Goal: Communication & Community: Answer question/provide support

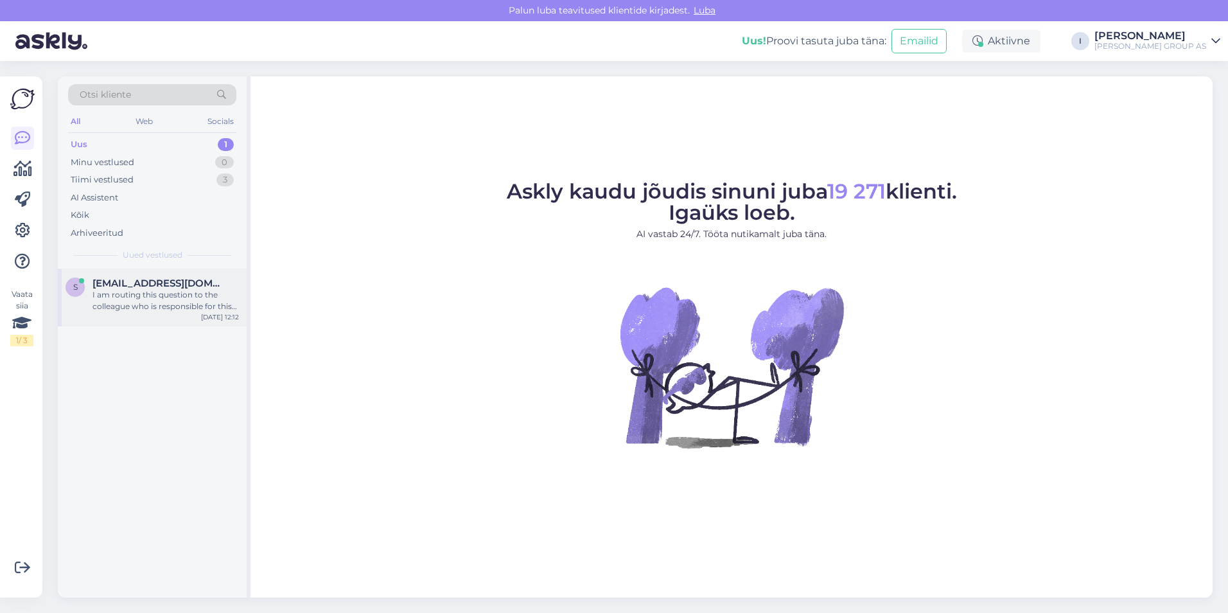
click at [159, 297] on div "I am routing this question to the colleague who is responsible for this topic. …" at bounding box center [165, 300] width 146 height 23
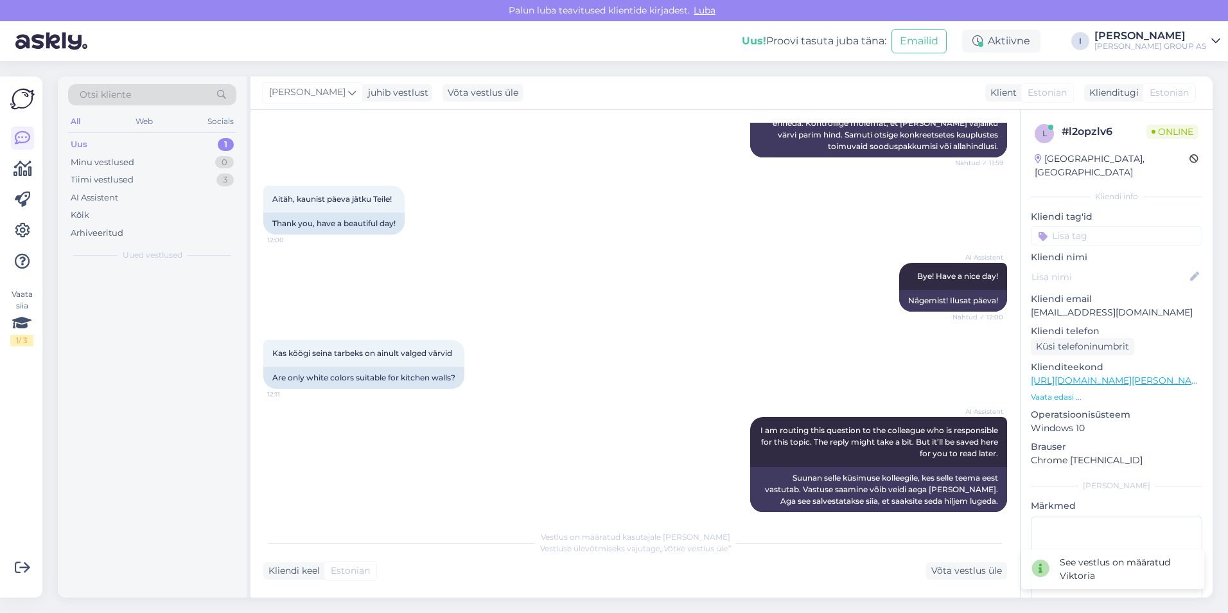
scroll to position [2101, 0]
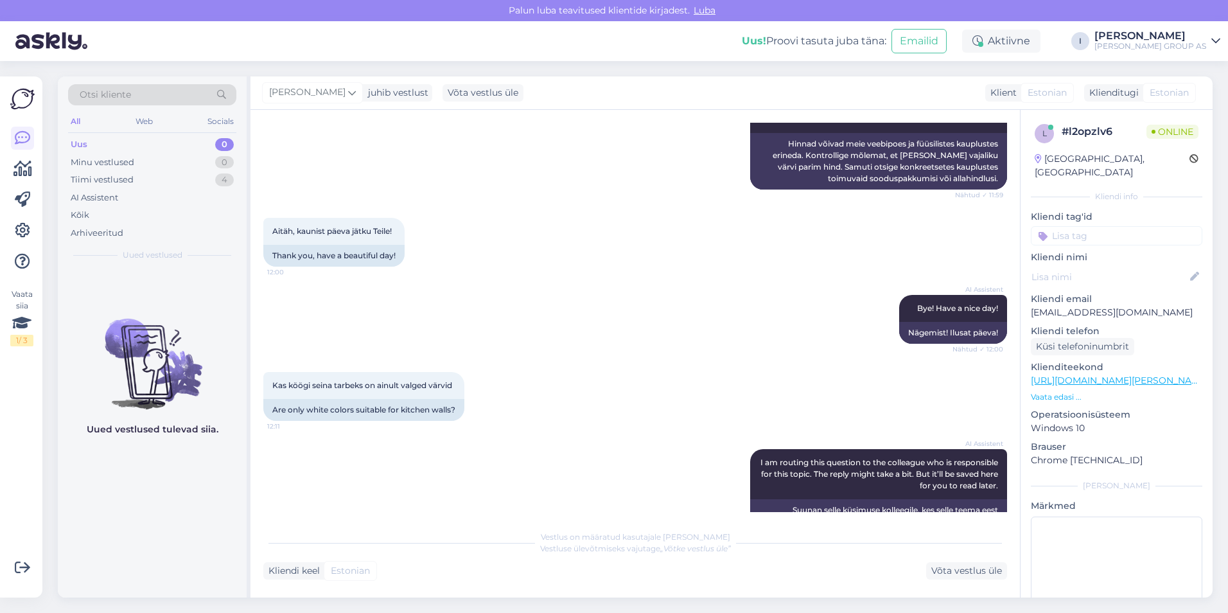
click at [126, 143] on div "Uus 0" at bounding box center [152, 144] width 168 height 18
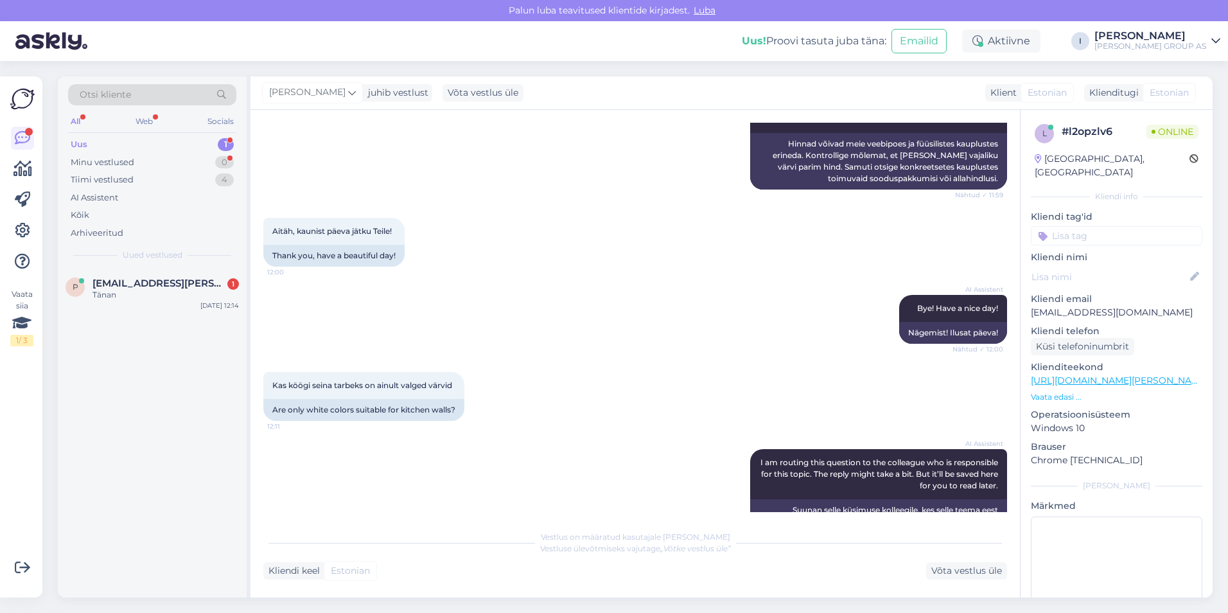
scroll to position [2267, 0]
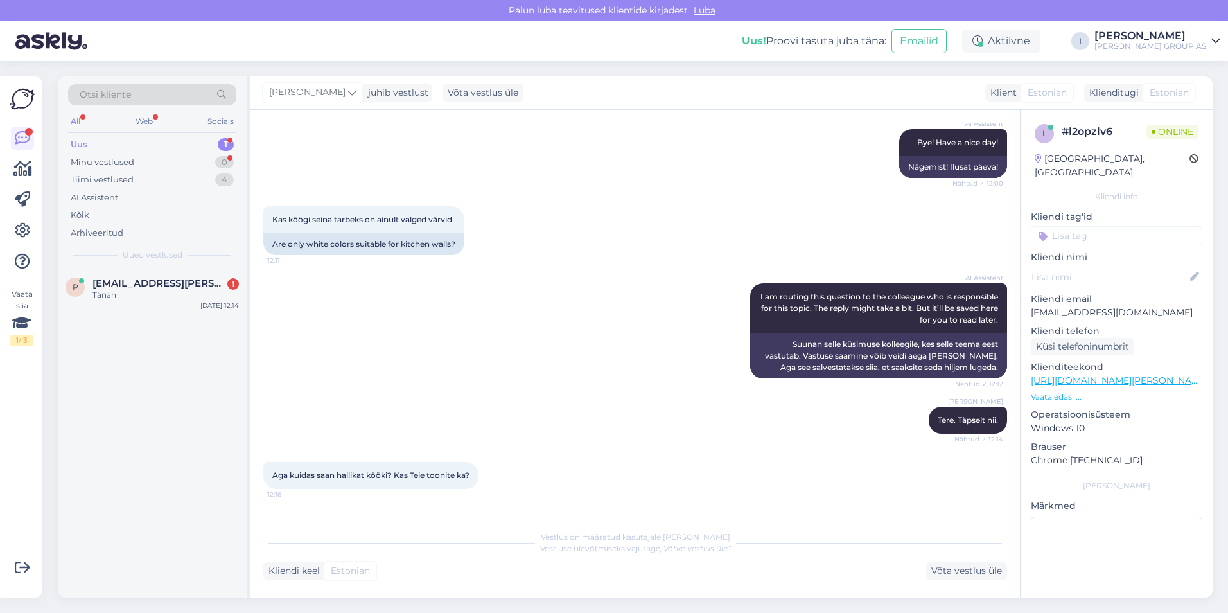
click at [964, 560] on div "Vestlus on määratud kasutajale [PERSON_NAME] ülevõtmiseks vajutage „Võtke vestl…" at bounding box center [635, 551] width 744 height 56
click at [975, 570] on div "Võta vestlus üle" at bounding box center [966, 570] width 81 height 17
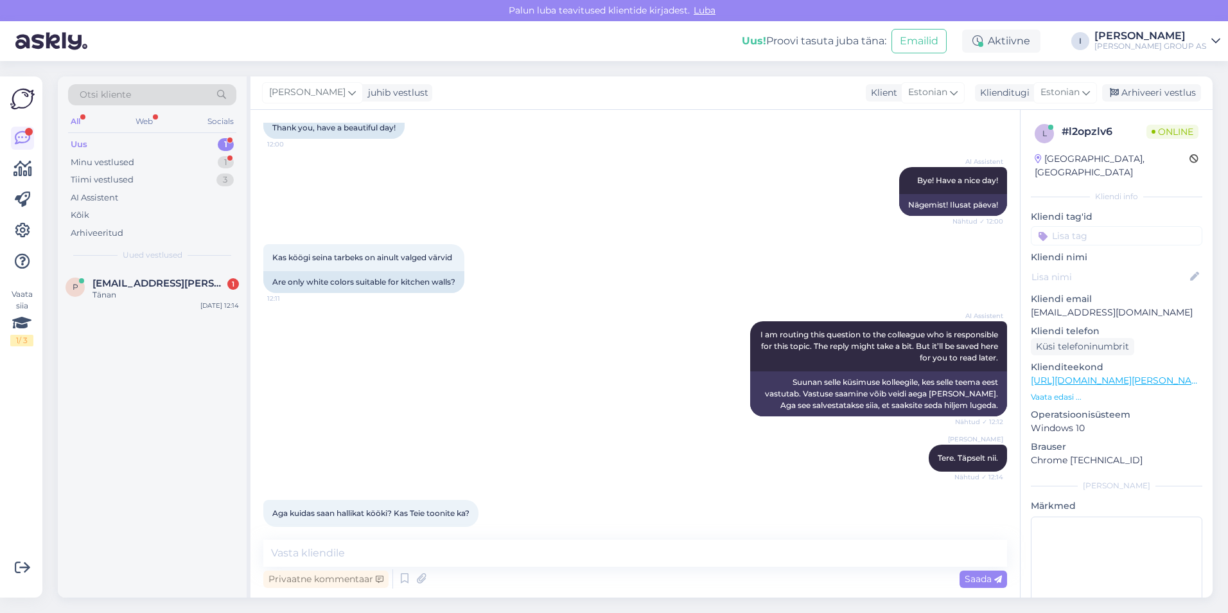
scroll to position [2251, 0]
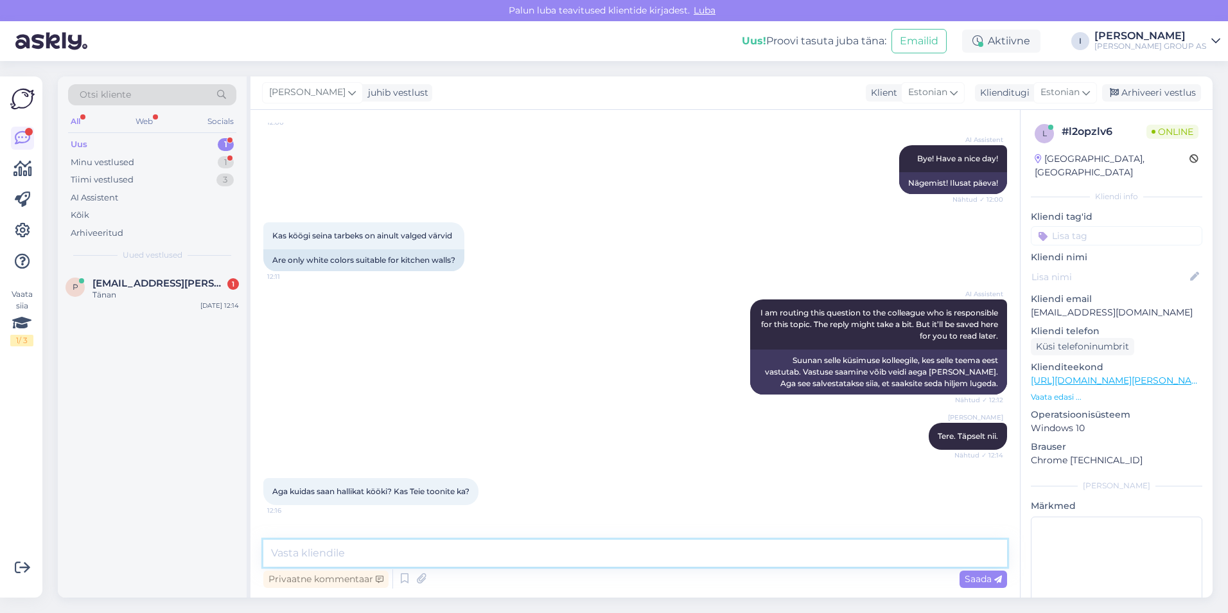
click at [575, 555] on textarea at bounding box center [635, 552] width 744 height 27
click at [604, 556] on textarea at bounding box center [635, 552] width 744 height 27
type textarea "57502870 palume pöörduda osakonda"
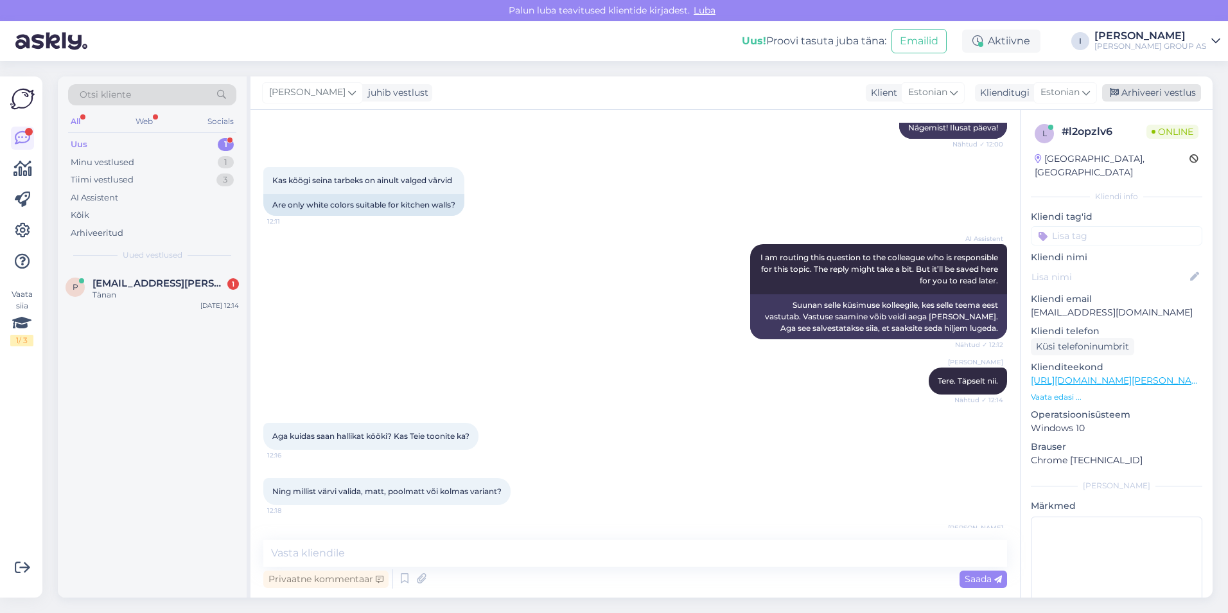
drag, startPoint x: 1190, startPoint y: 78, endPoint x: 1184, endPoint y: 85, distance: 9.1
click at [1190, 78] on div "[PERSON_NAME] juhib vestlust Klient [DEMOGRAPHIC_DATA] Klienditugi [DEMOGRAPHIC…" at bounding box center [731, 92] width 962 height 33
click at [1180, 89] on div "Arhiveeri vestlus" at bounding box center [1151, 92] width 99 height 17
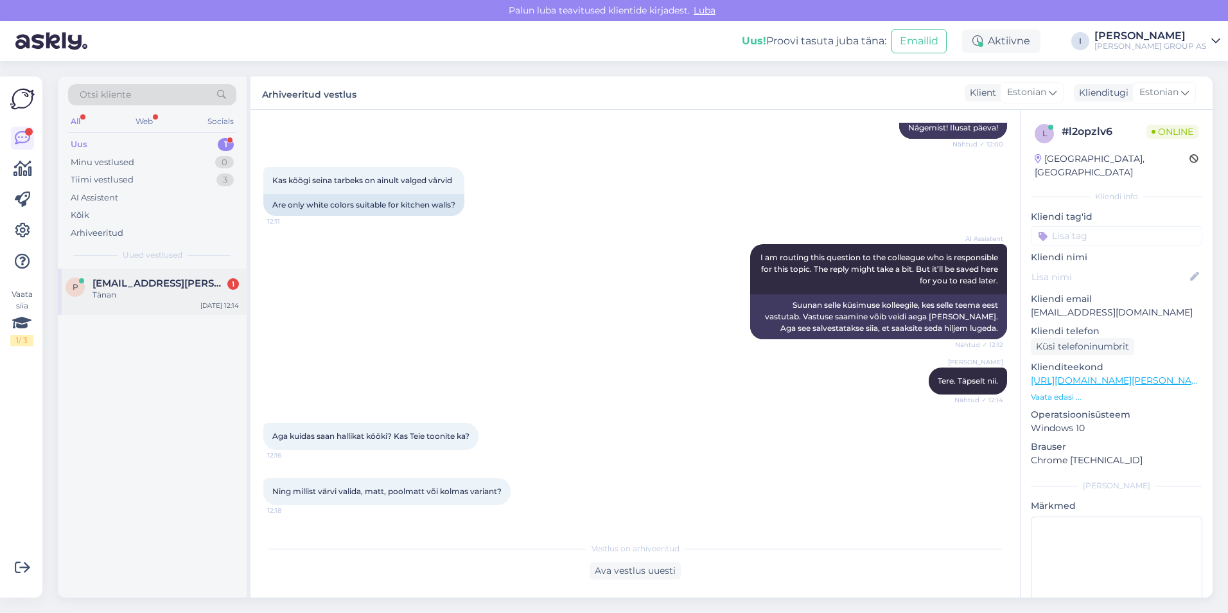
click at [153, 285] on span "[EMAIL_ADDRESS][PERSON_NAME][DOMAIN_NAME]" at bounding box center [159, 283] width 134 height 12
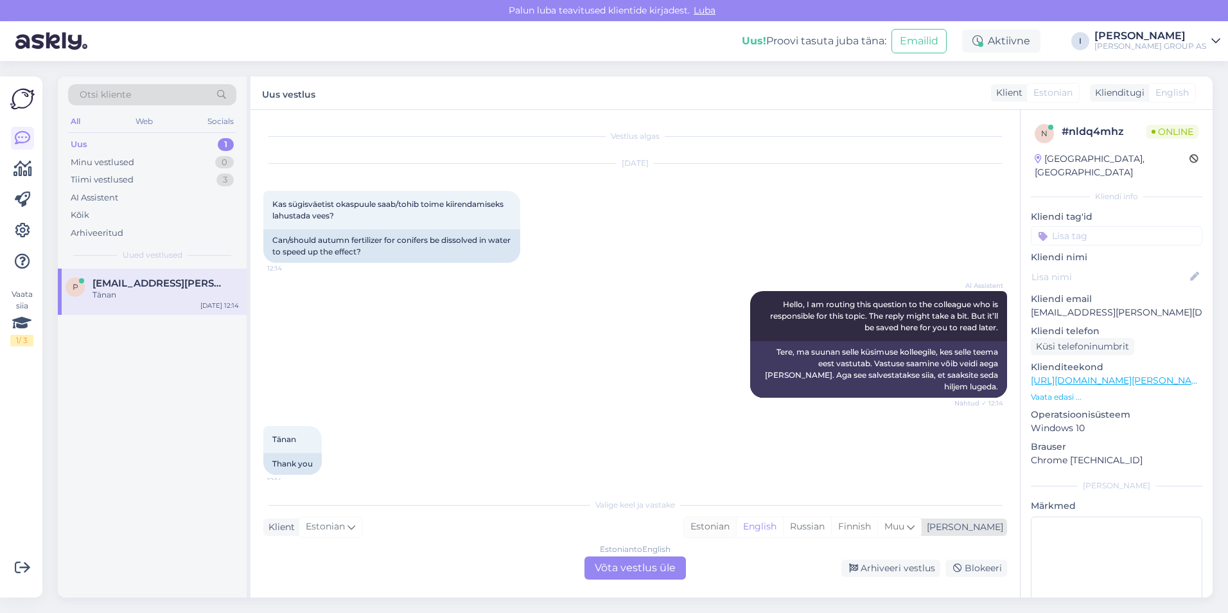
click at [736, 523] on div "Estonian" at bounding box center [710, 526] width 52 height 19
click at [657, 577] on div "Estonian to Estonian Võta vestlus üle" at bounding box center [634, 567] width 101 height 23
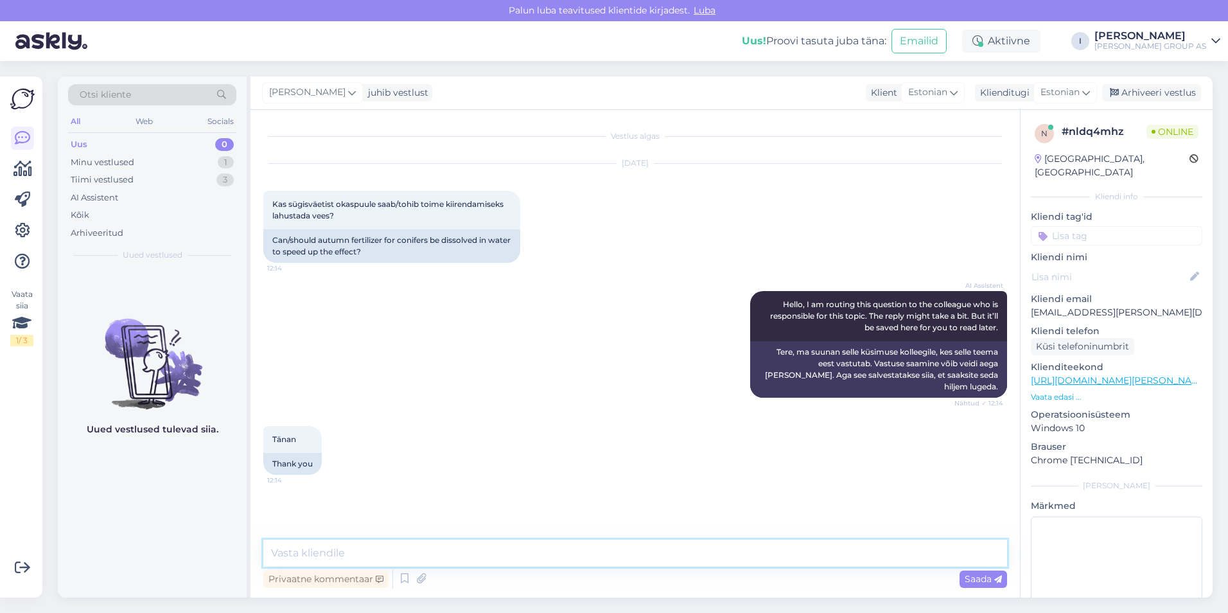
click at [560, 555] on textarea at bounding box center [635, 552] width 744 height 27
type textarea "palume pöörduda spetsialistide [PERSON_NAME] [PERSON_NAME] küsimusega"
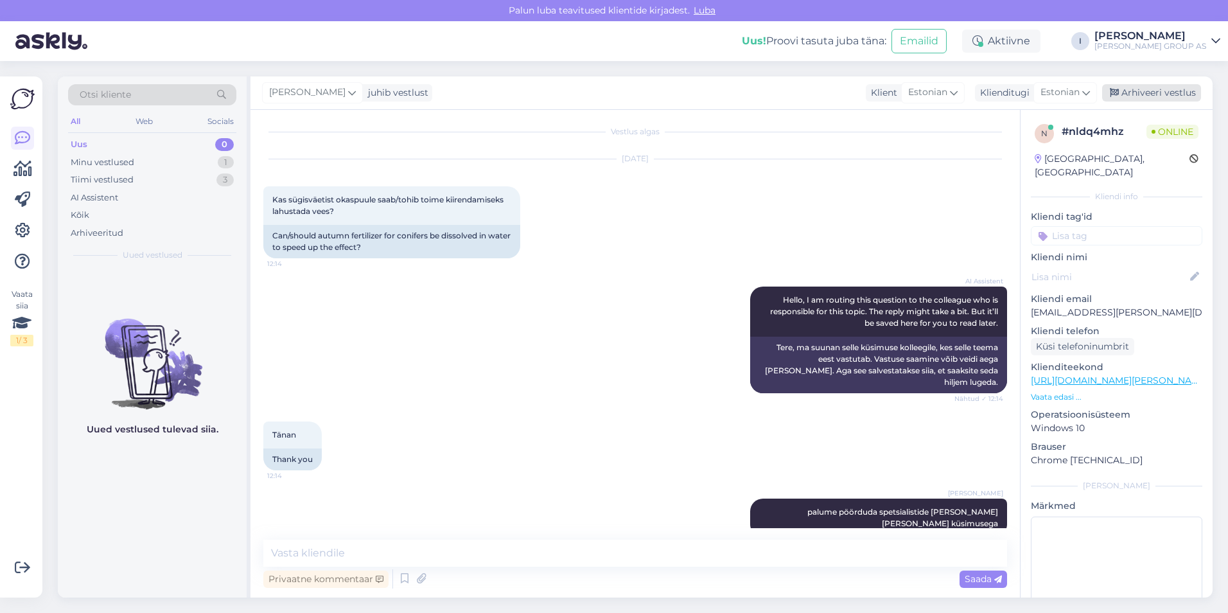
click at [1170, 99] on div "Arhiveeri vestlus" at bounding box center [1151, 92] width 99 height 17
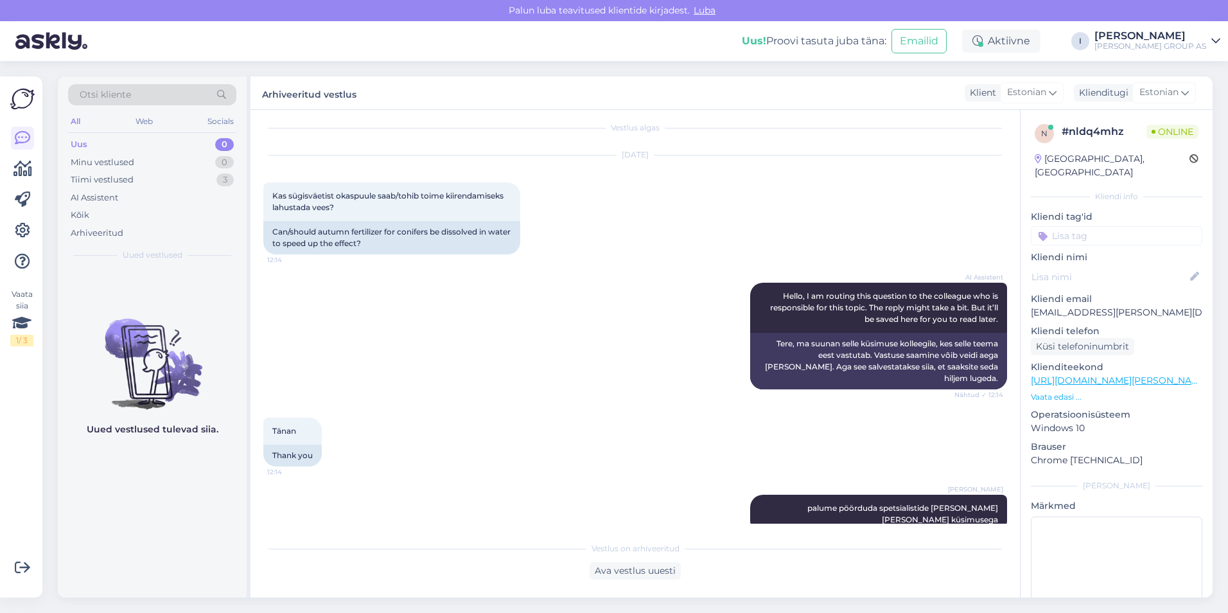
scroll to position [9, 0]
click at [107, 142] on div "Uus 0" at bounding box center [152, 144] width 168 height 18
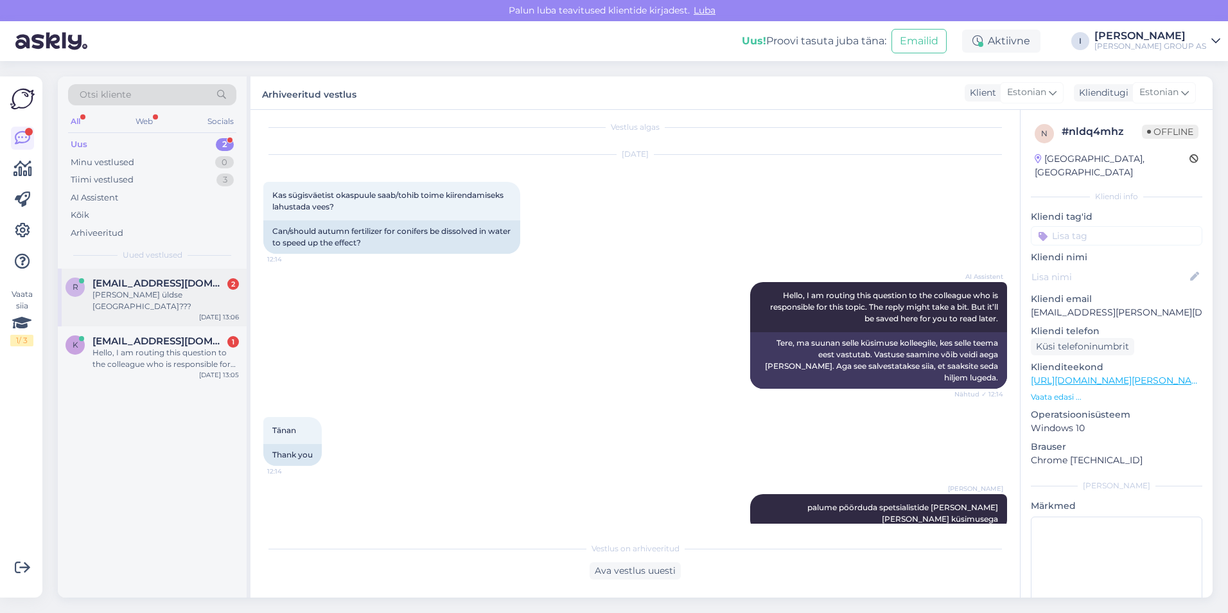
click at [146, 281] on span "[EMAIL_ADDRESS][DOMAIN_NAME]" at bounding box center [159, 283] width 134 height 12
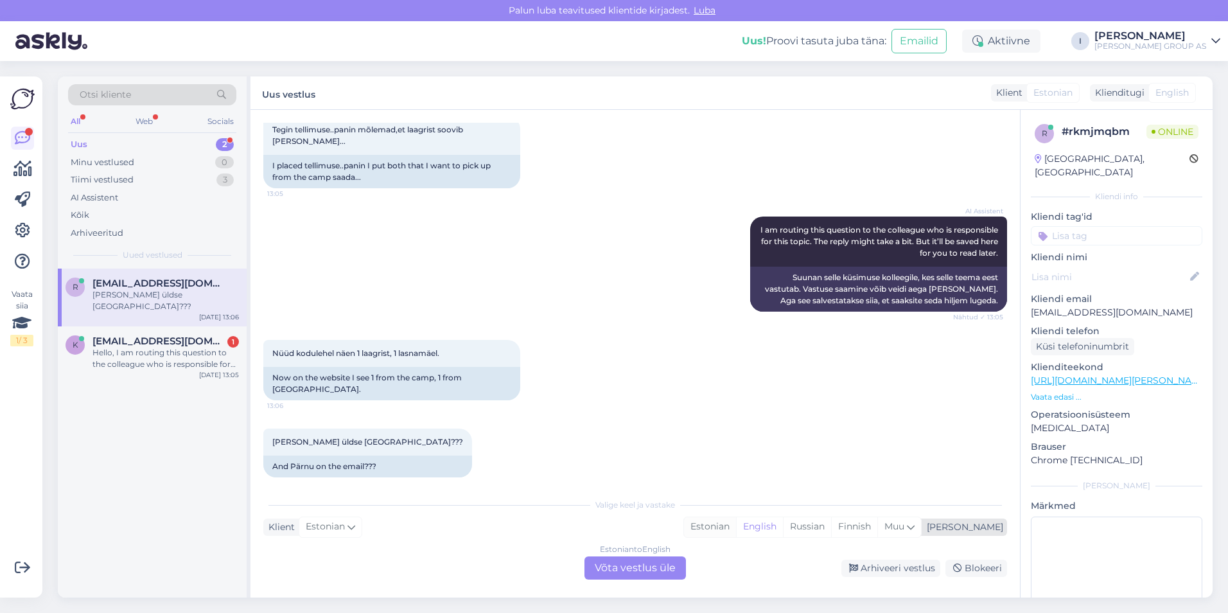
click at [736, 527] on div "Estonian" at bounding box center [710, 526] width 52 height 19
click at [666, 567] on div "Estonian to Estonian Võta vestlus üle" at bounding box center [634, 567] width 101 height 23
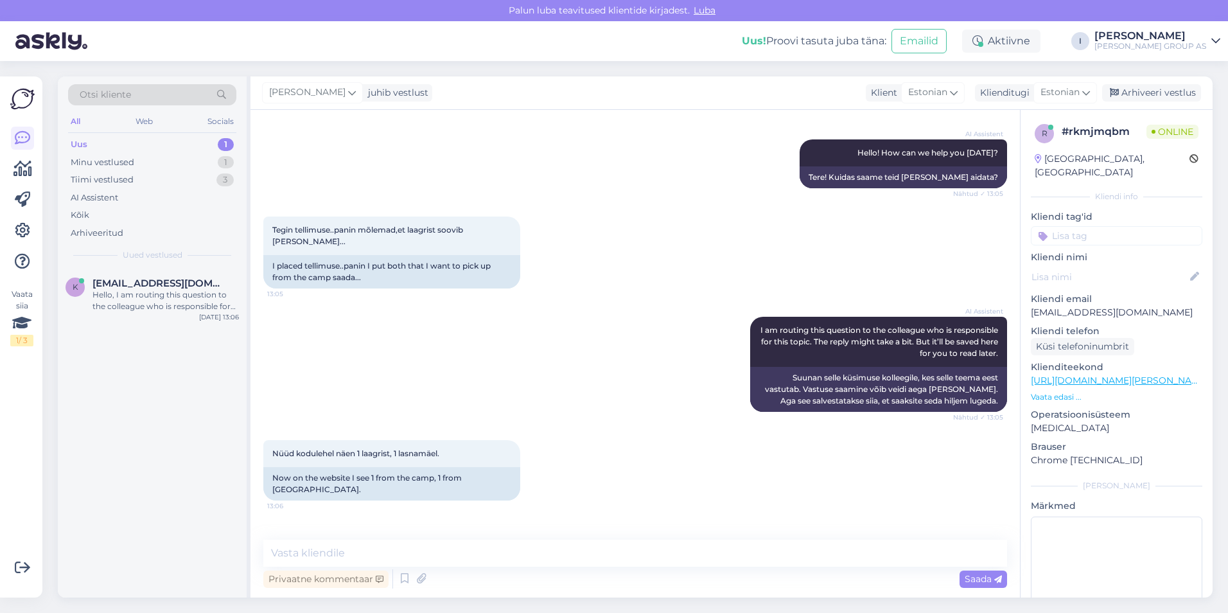
scroll to position [180, 0]
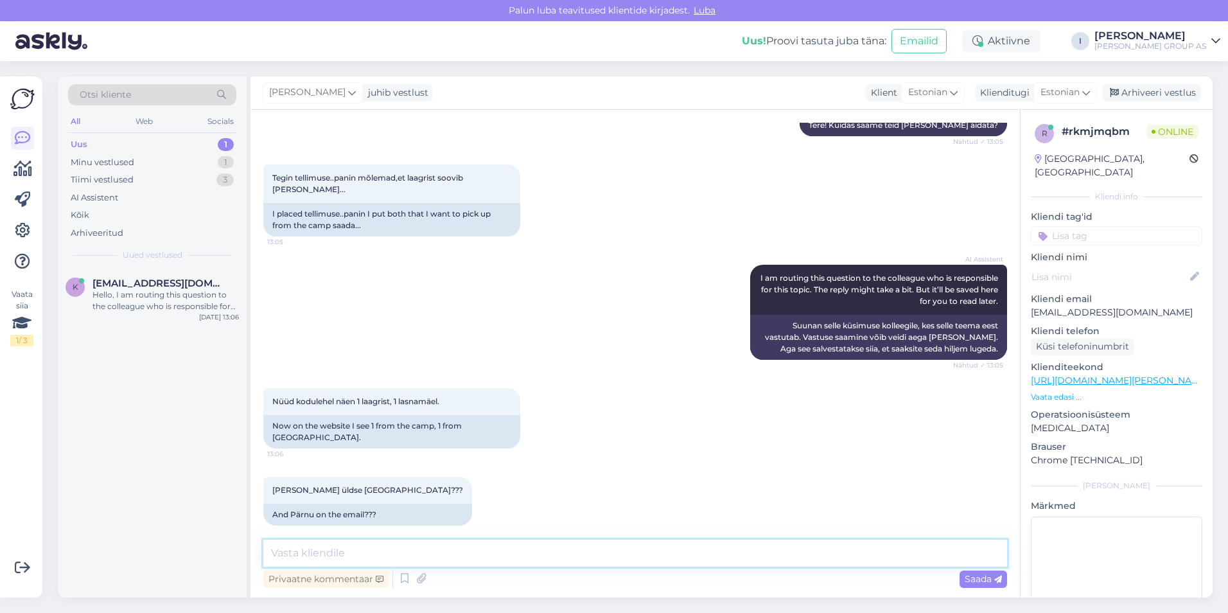
click at [600, 553] on textarea at bounding box center [635, 552] width 744 height 27
type textarea "kirjutage tellimuse numbritä"
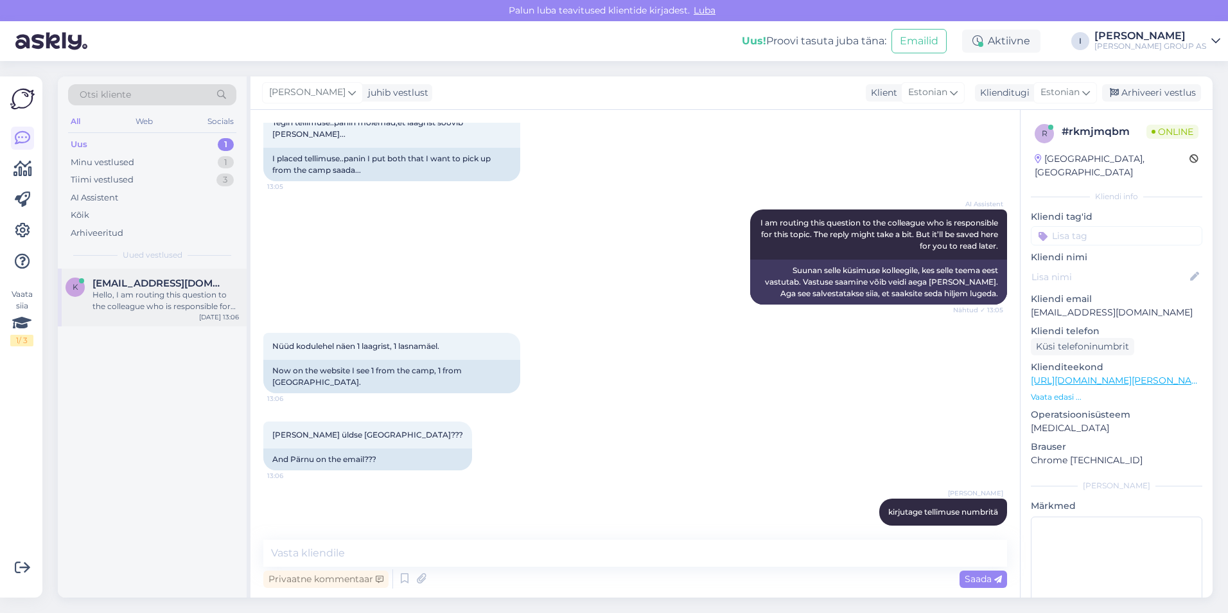
click at [126, 287] on span "[EMAIL_ADDRESS][DOMAIN_NAME]" at bounding box center [159, 283] width 134 height 12
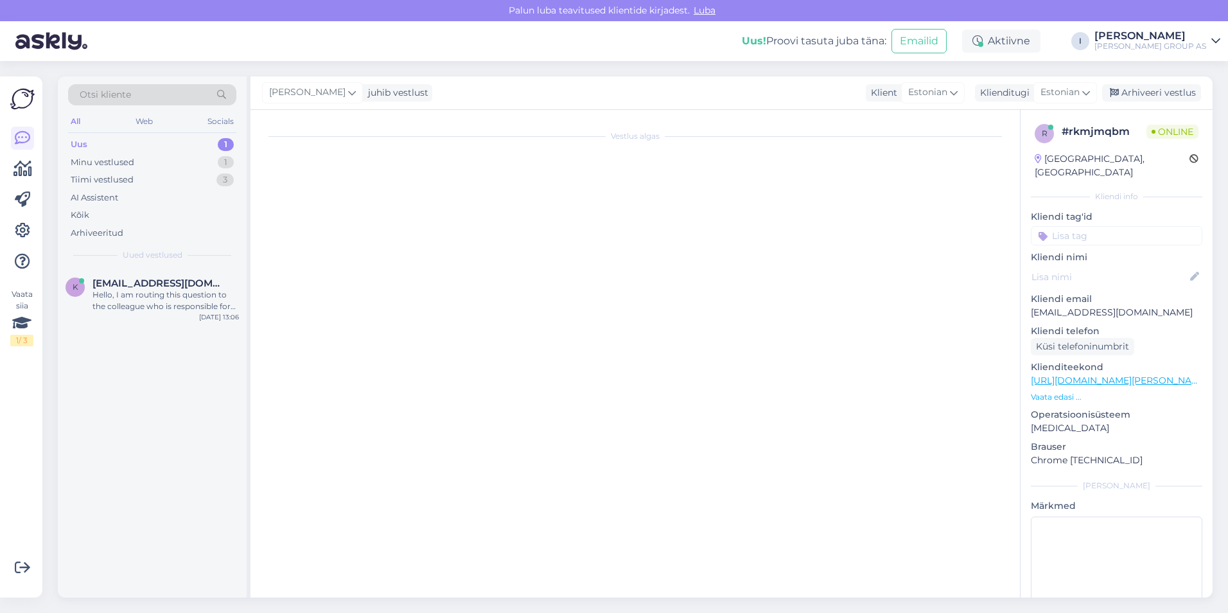
scroll to position [0, 0]
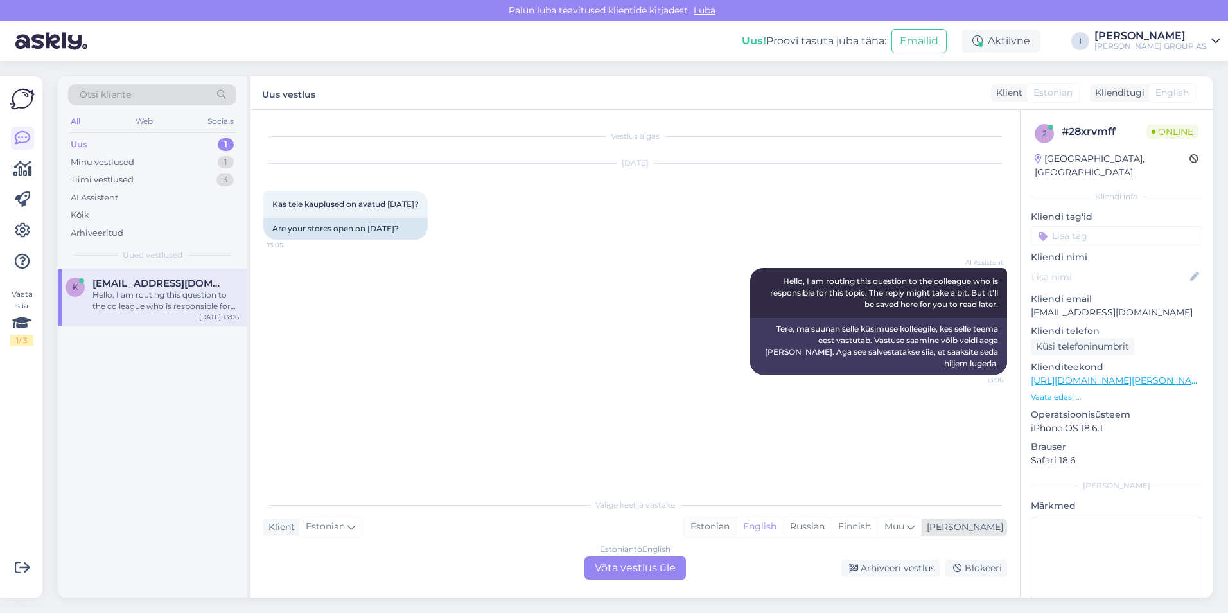
click at [736, 529] on div "Estonian" at bounding box center [710, 526] width 52 height 19
click at [654, 562] on div "Estonian to Estonian Võta vestlus üle" at bounding box center [634, 567] width 101 height 23
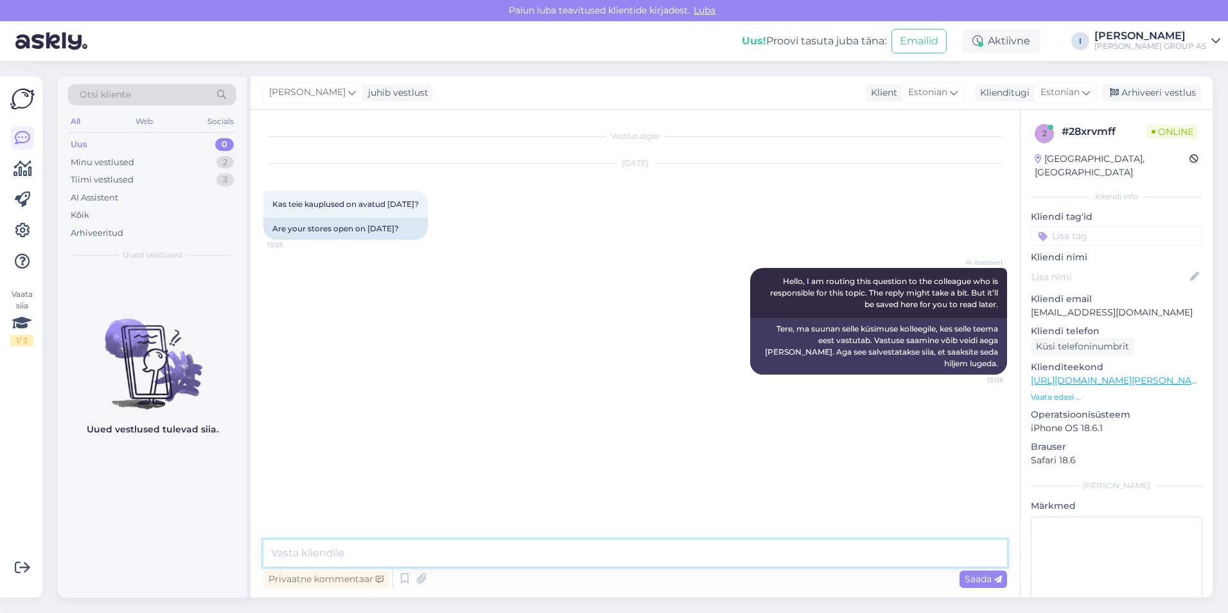
click at [454, 547] on textarea at bounding box center [635, 552] width 744 height 27
type textarea "on"
type textarea "meie veebilehel saate vaadata lahtiolekuajad"
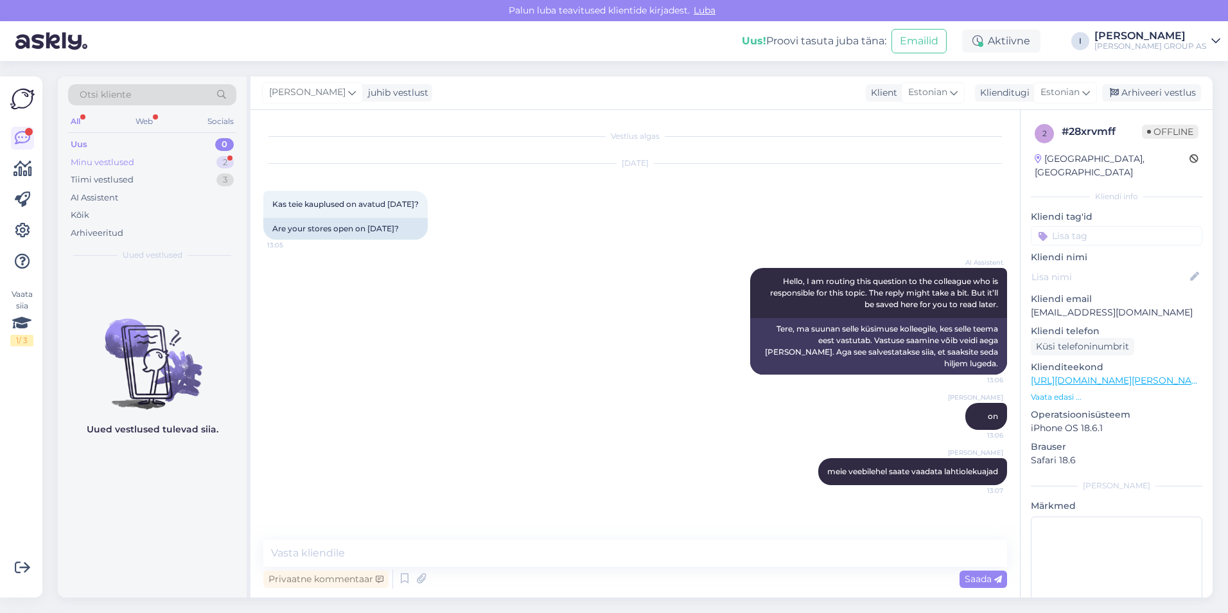
click at [172, 157] on div "Minu vestlused 2" at bounding box center [152, 162] width 168 height 18
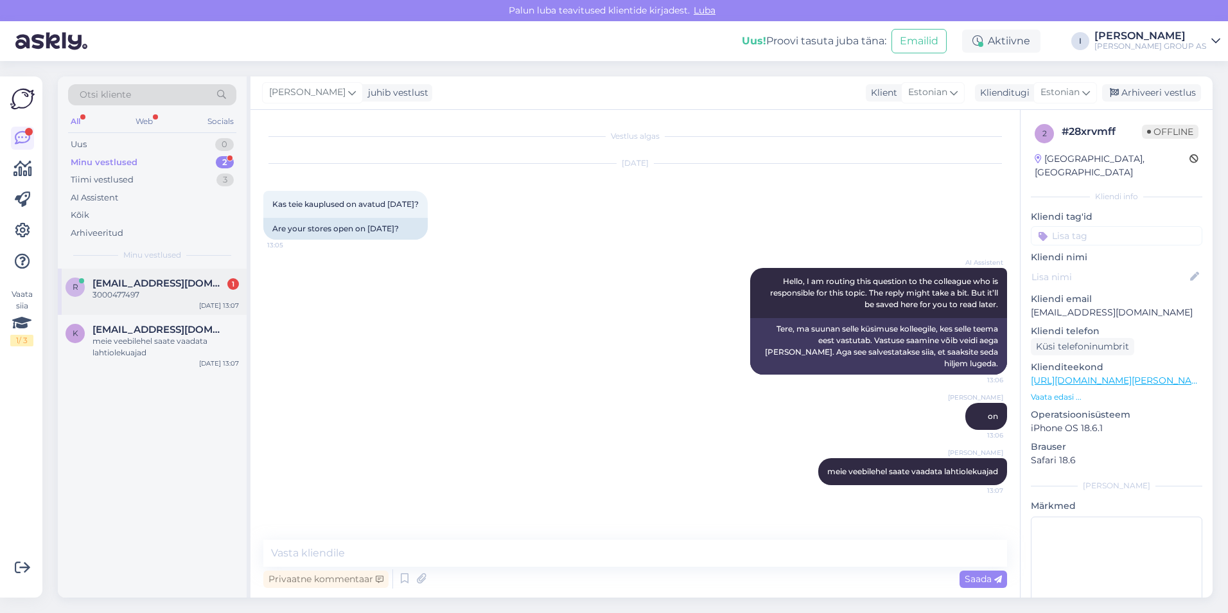
click at [153, 293] on div "3000477497" at bounding box center [165, 295] width 146 height 12
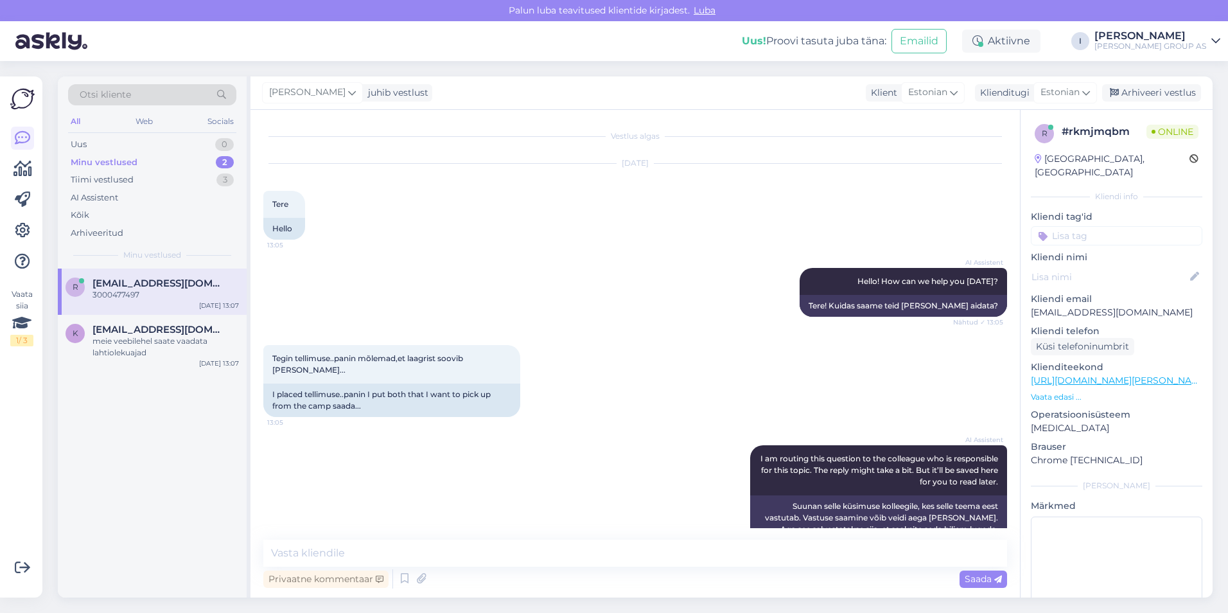
scroll to position [291, 0]
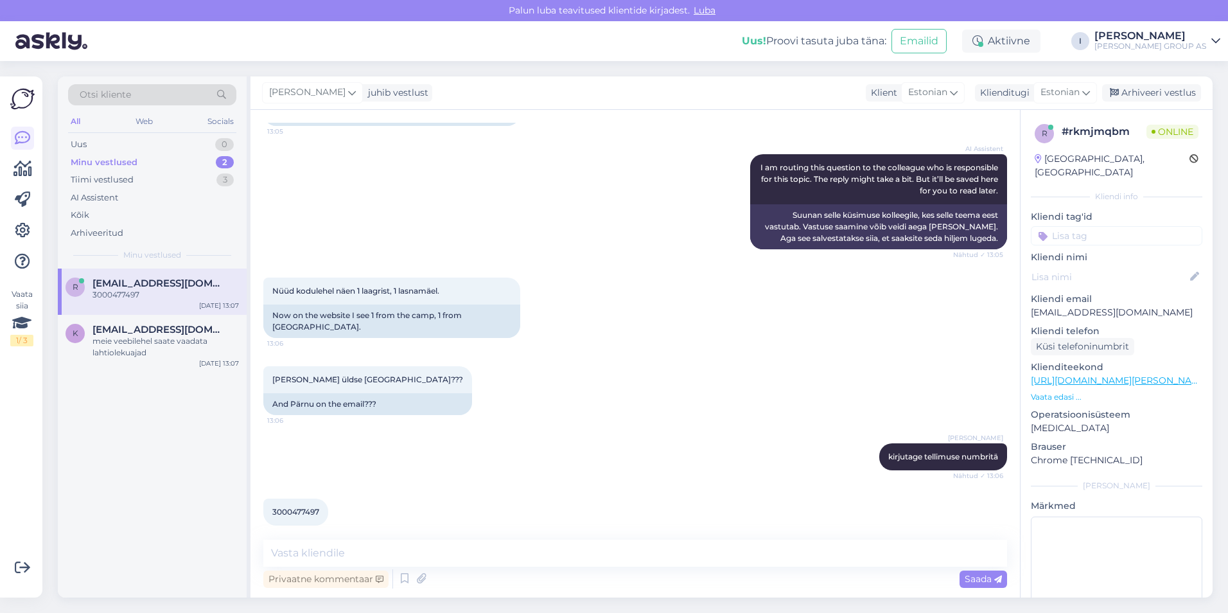
click at [301, 507] on span "3000477497" at bounding box center [295, 512] width 47 height 10
copy div "3000477497 13:07"
click at [644, 553] on textarea at bounding box center [635, 552] width 744 height 27
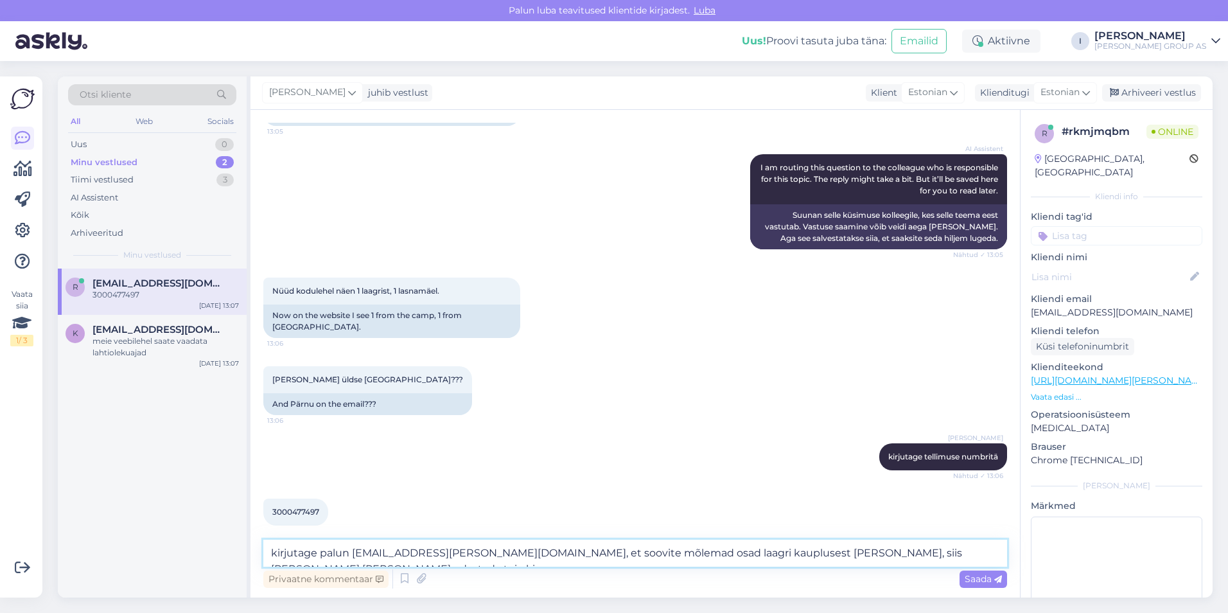
type textarea "kirjutage palun [EMAIL_ADDRESS][PERSON_NAME][DOMAIN_NAME], et soovite mõlemad o…"
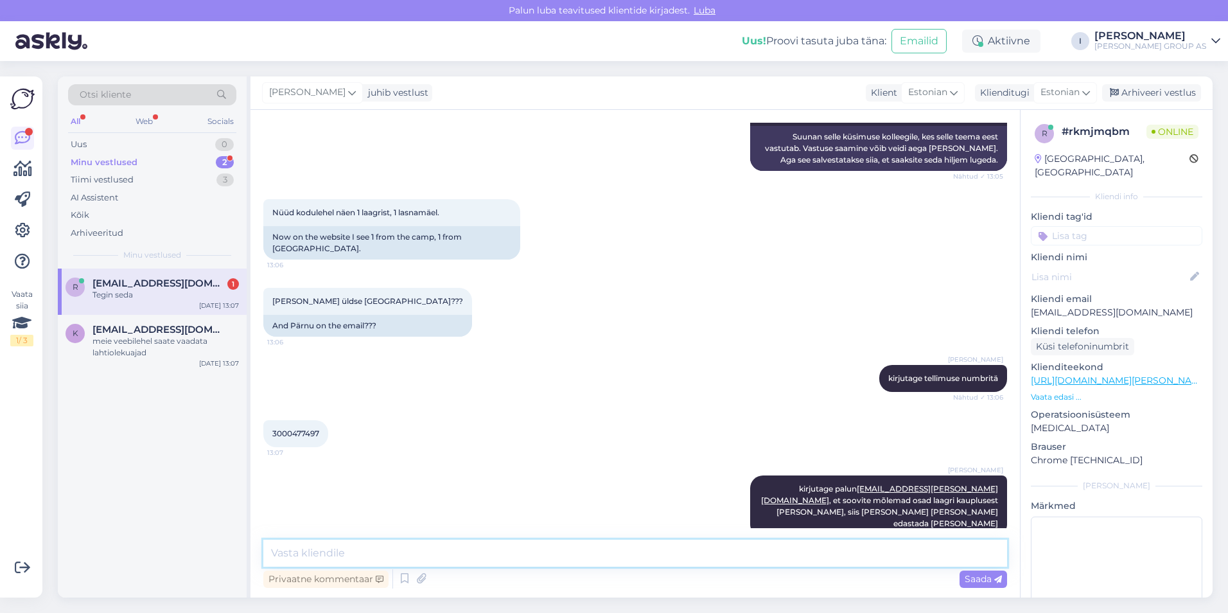
scroll to position [424, 0]
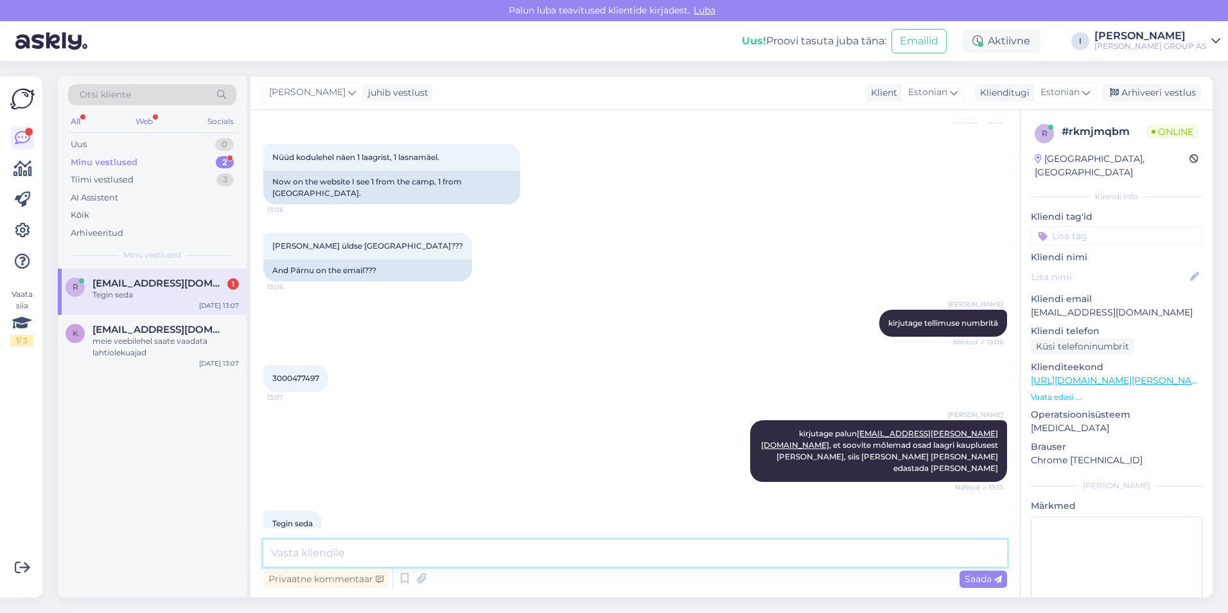
click at [428, 551] on textarea at bounding box center [635, 552] width 744 height 27
click at [109, 351] on div "meie veebilehel saate vaadata lahtiolekuajad" at bounding box center [165, 346] width 146 height 23
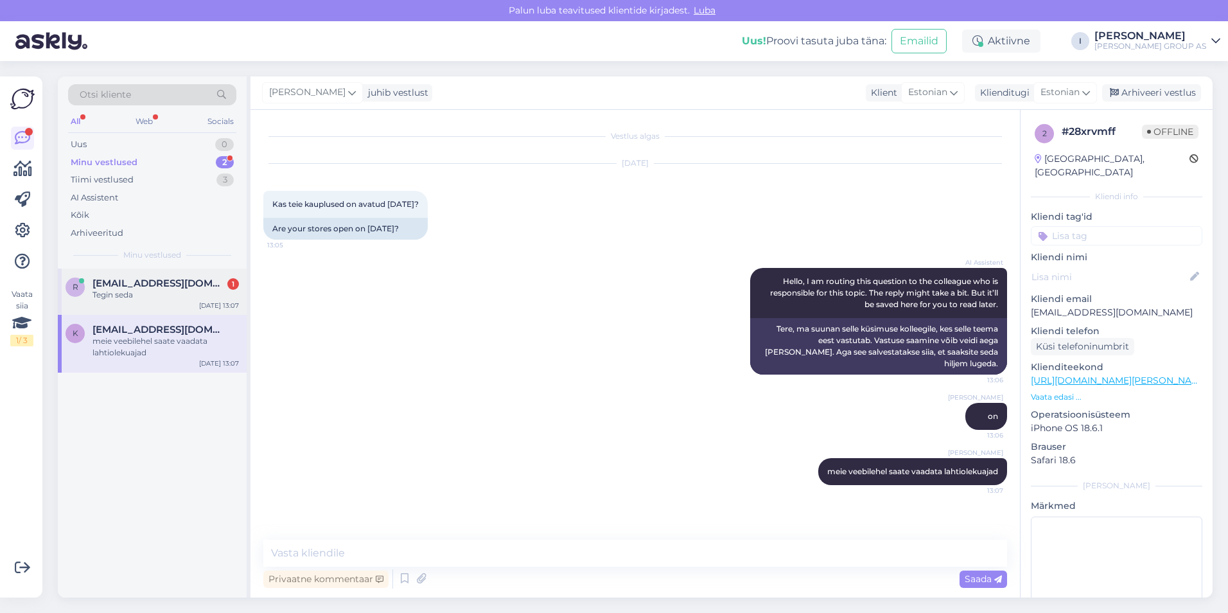
click at [111, 297] on div "Tegin seda" at bounding box center [165, 295] width 146 height 12
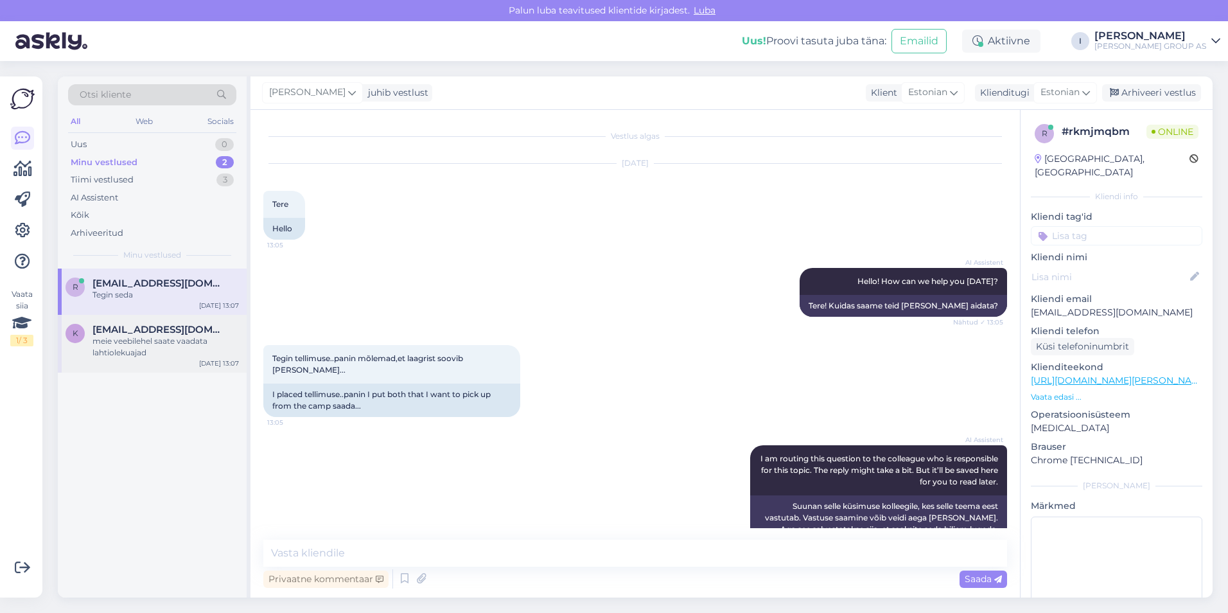
scroll to position [424, 0]
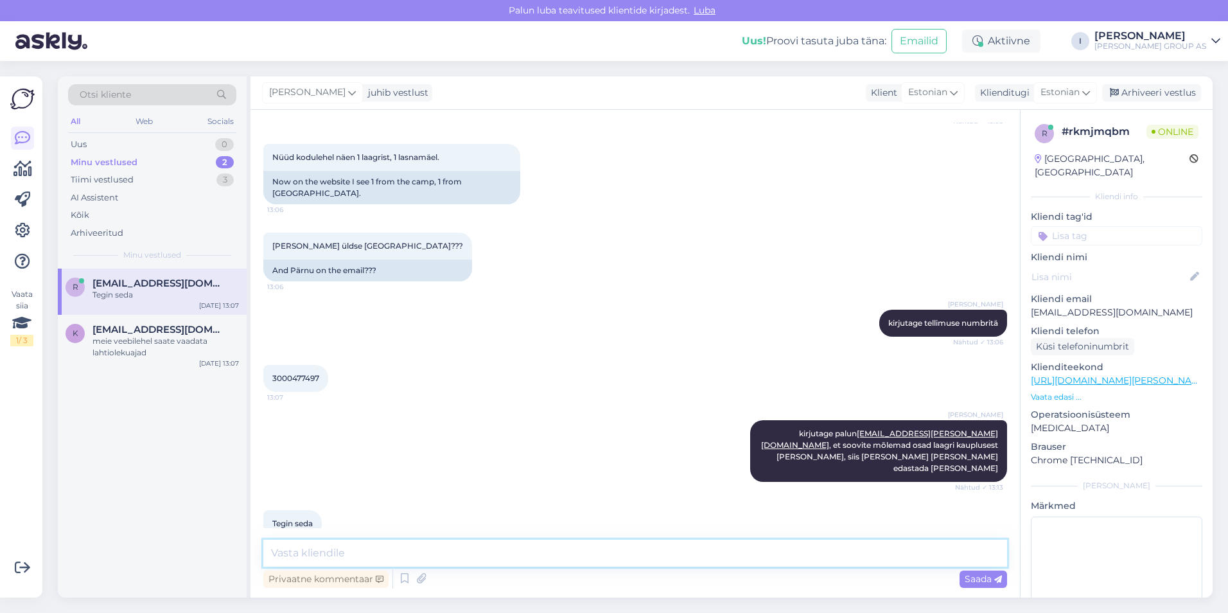
click at [520, 555] on textarea at bounding box center [635, 552] width 744 height 27
click at [1153, 95] on div "Arhiveeri vestlus" at bounding box center [1151, 92] width 99 height 17
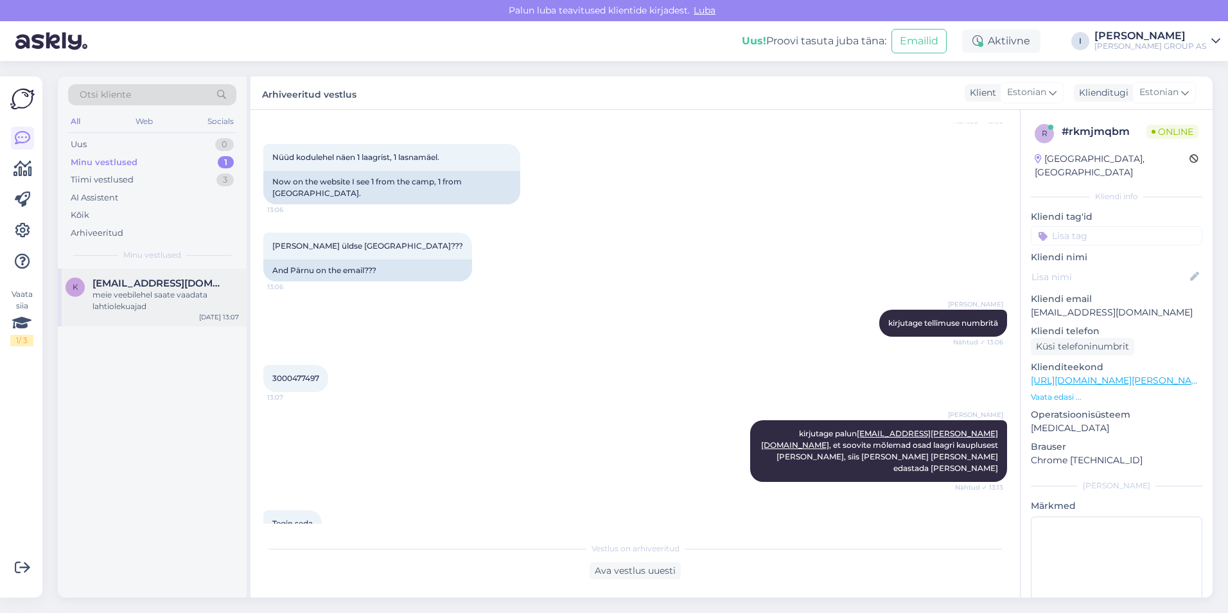
click at [121, 283] on span "[EMAIL_ADDRESS][DOMAIN_NAME]" at bounding box center [159, 283] width 134 height 12
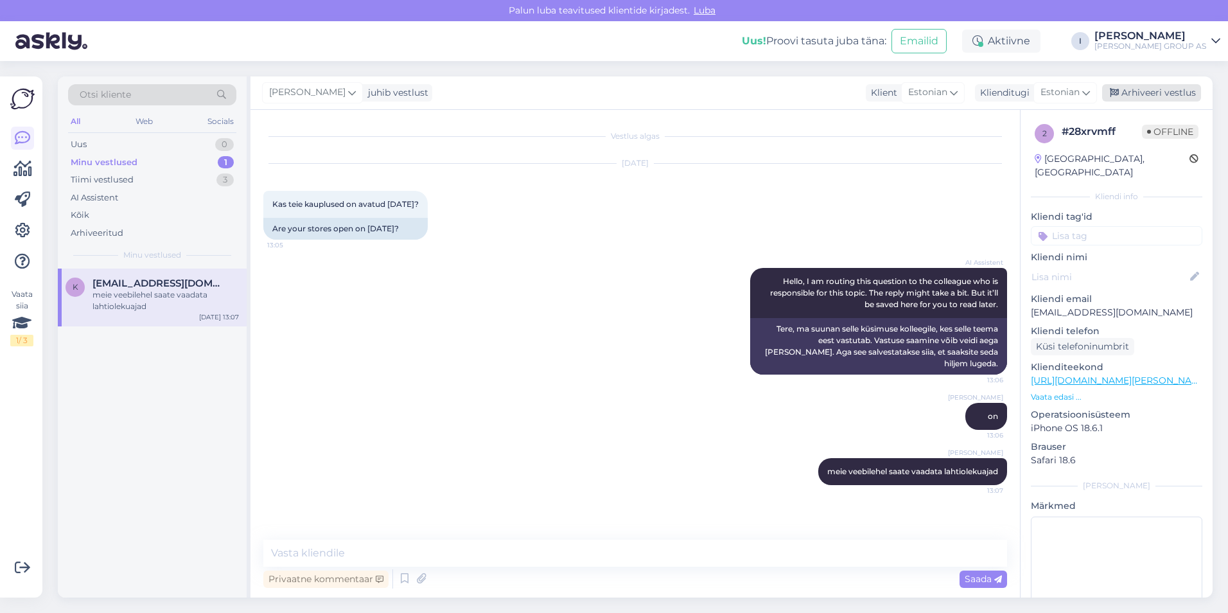
click at [1176, 98] on div "Arhiveeri vestlus" at bounding box center [1151, 92] width 99 height 17
